Goal: Information Seeking & Learning: Learn about a topic

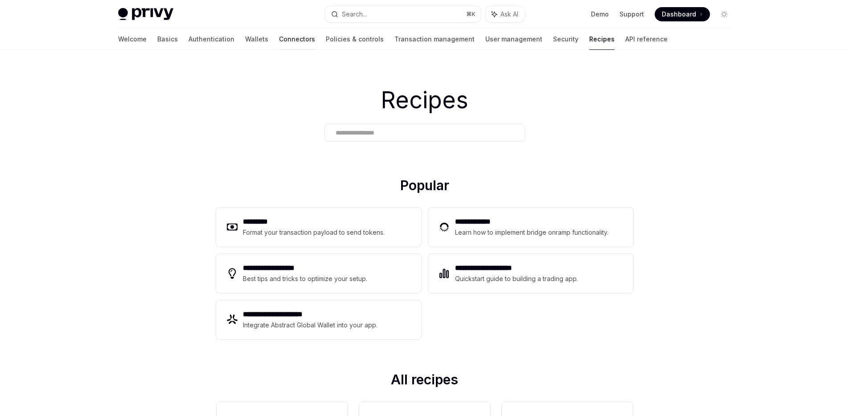
click at [279, 41] on link "Connectors" at bounding box center [297, 39] width 36 height 21
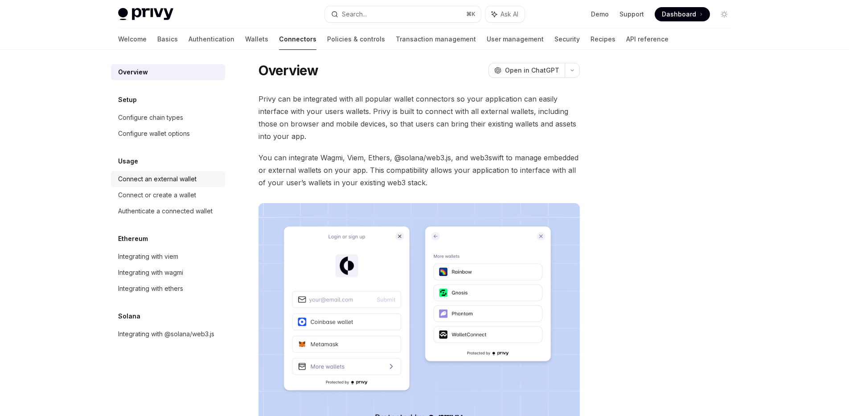
scroll to position [7, 0]
click at [188, 179] on div "Connect an external wallet" at bounding box center [157, 179] width 78 height 11
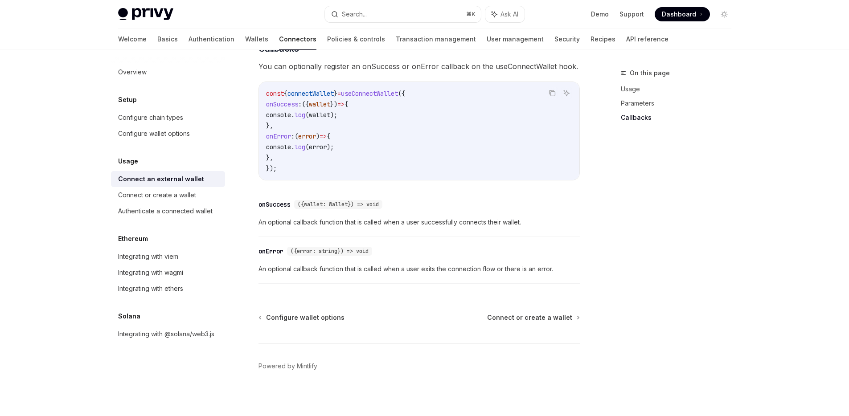
scroll to position [562, 0]
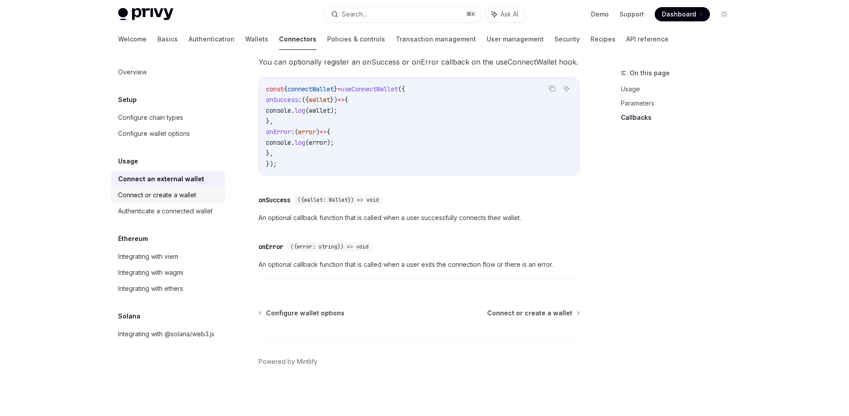
click at [170, 200] on link "Connect or create a wallet" at bounding box center [168, 195] width 114 height 16
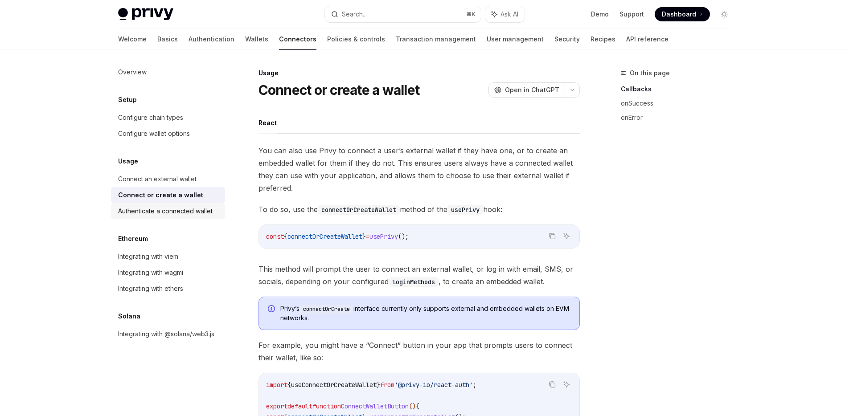
click at [178, 207] on div "Authenticate a connected wallet" at bounding box center [165, 211] width 94 height 11
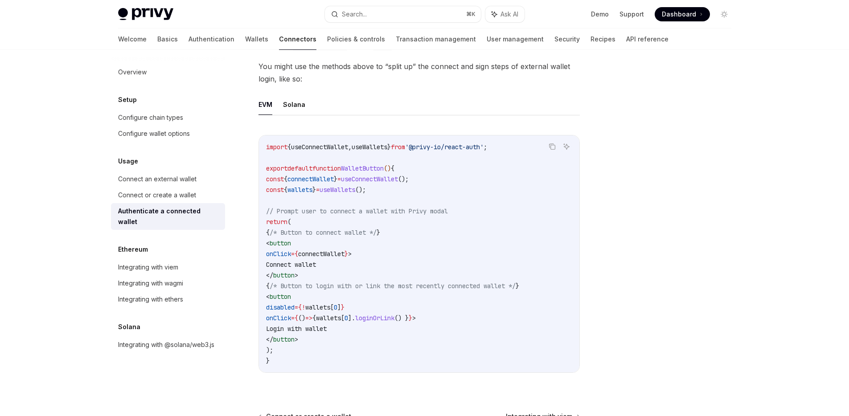
scroll to position [425, 0]
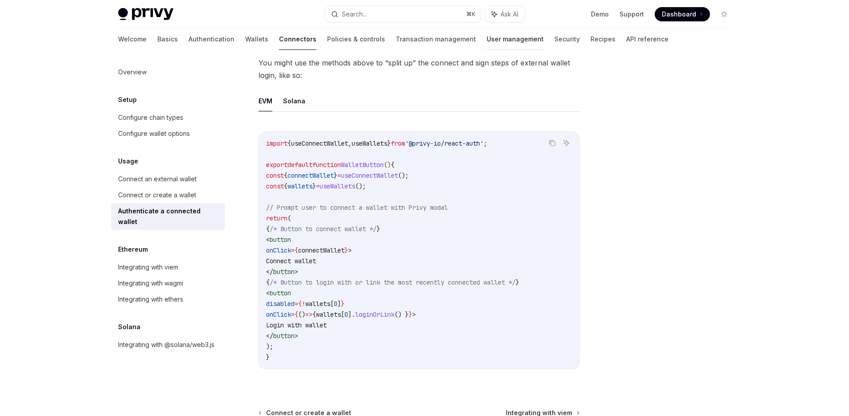
click at [486, 39] on link "User management" at bounding box center [514, 39] width 57 height 21
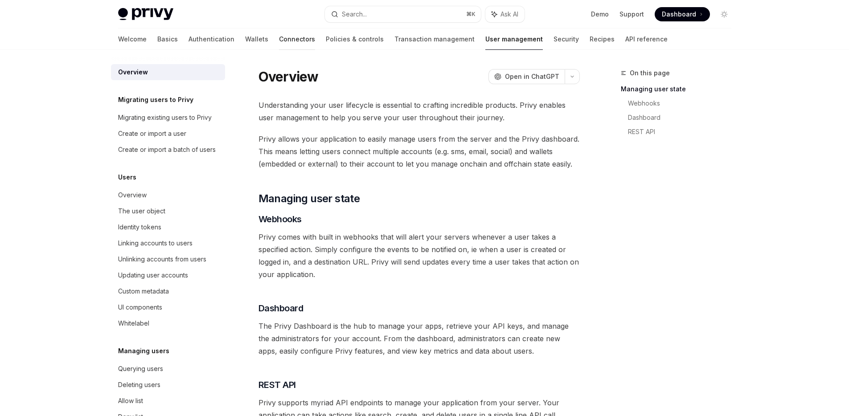
click at [279, 41] on link "Connectors" at bounding box center [297, 39] width 36 height 21
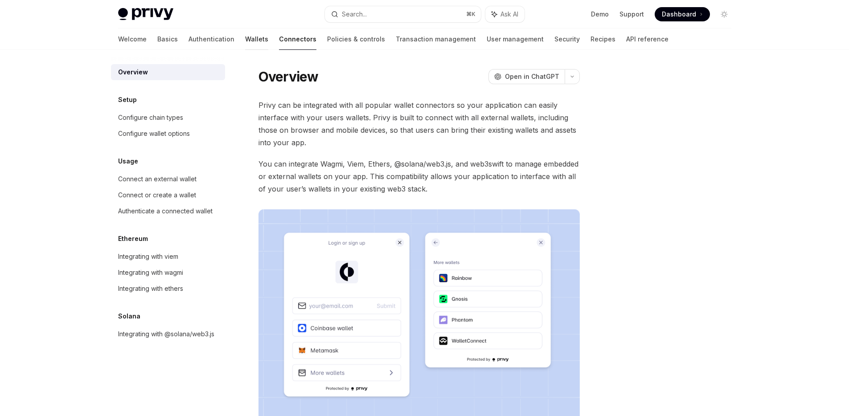
click at [245, 41] on link "Wallets" at bounding box center [256, 39] width 23 height 21
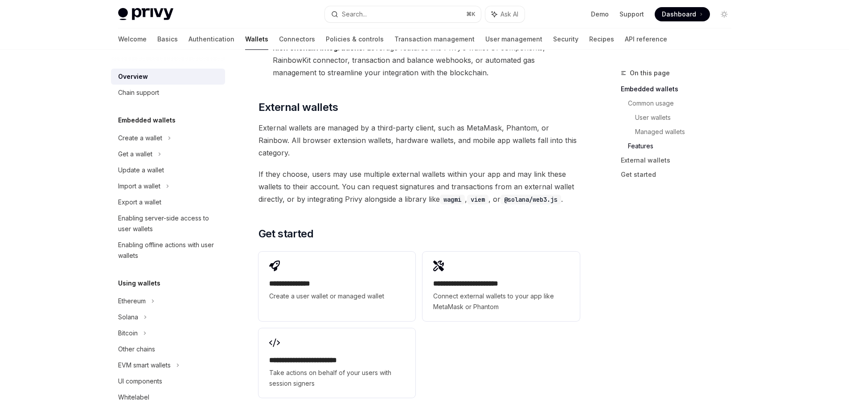
scroll to position [1284, 0]
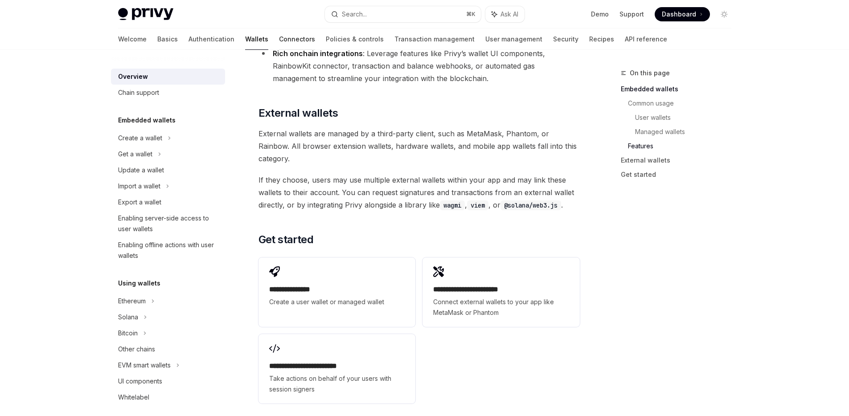
click at [279, 42] on link "Connectors" at bounding box center [297, 39] width 36 height 21
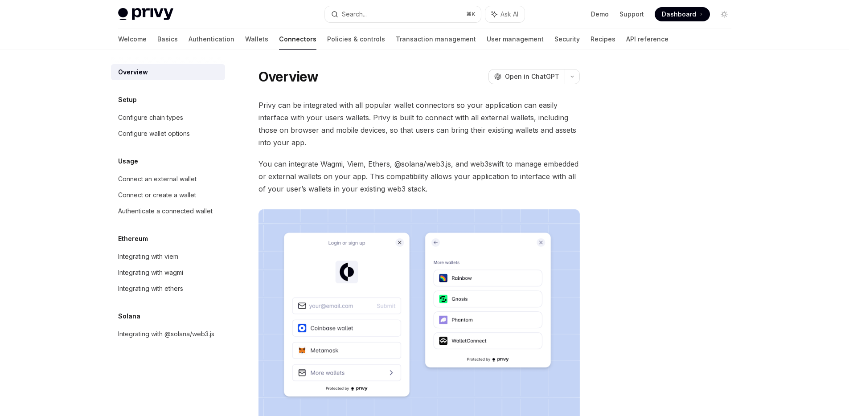
click at [654, 176] on div at bounding box center [670, 242] width 135 height 348
click at [145, 285] on div "Integrating with ethers" at bounding box center [150, 288] width 65 height 11
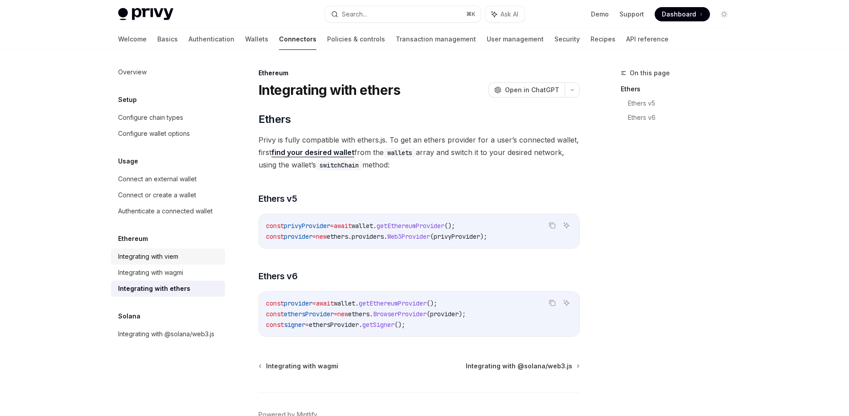
click at [158, 258] on div "Integrating with viem" at bounding box center [148, 256] width 60 height 11
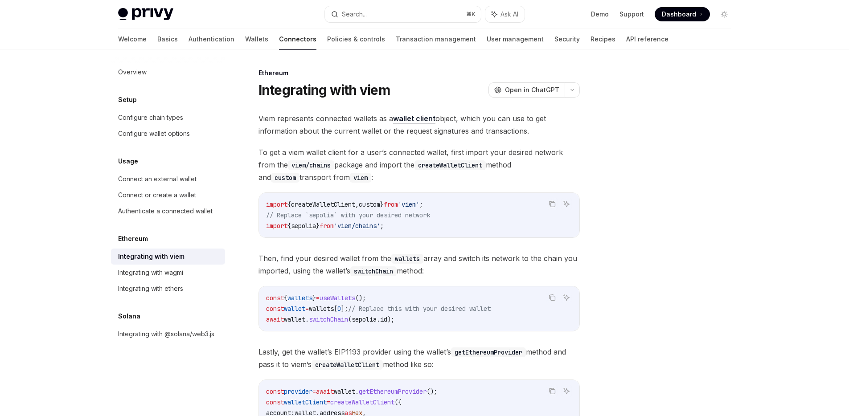
drag, startPoint x: 126, startPoint y: 36, endPoint x: 154, endPoint y: 51, distance: 31.7
click at [157, 36] on link "Basics" at bounding box center [167, 39] width 20 height 21
type textarea "*"
